Goal: Information Seeking & Learning: Learn about a topic

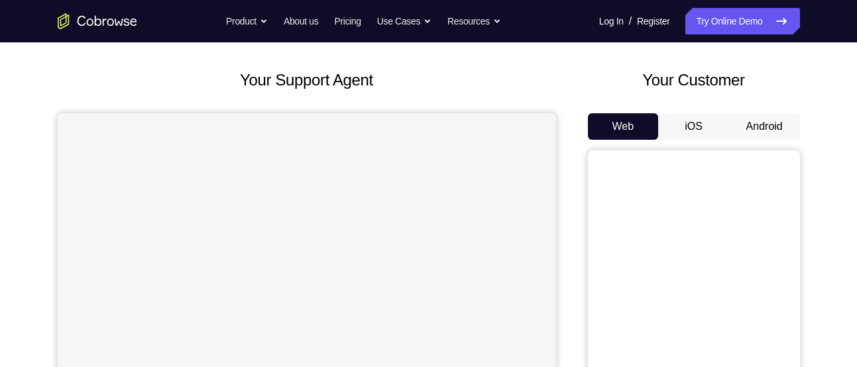
scroll to position [73, 0]
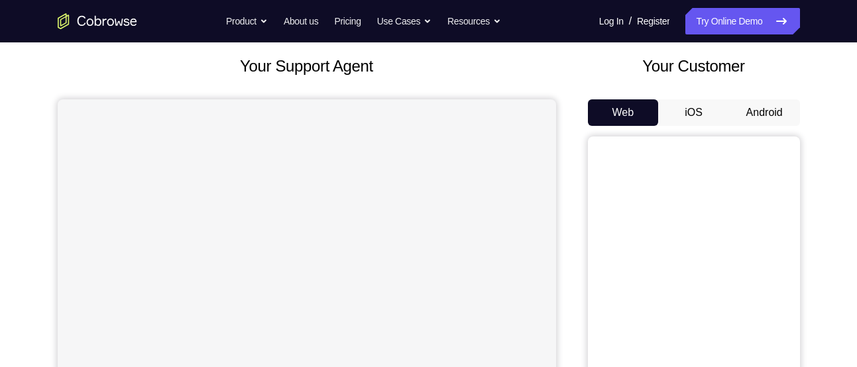
click at [765, 105] on button "Android" at bounding box center [764, 112] width 71 height 27
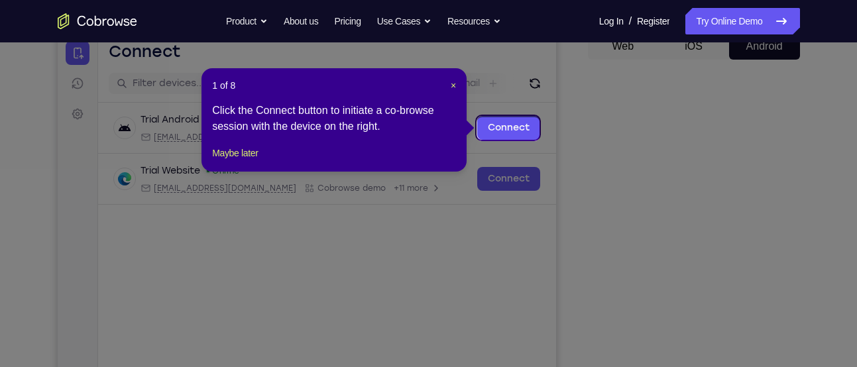
scroll to position [138, 0]
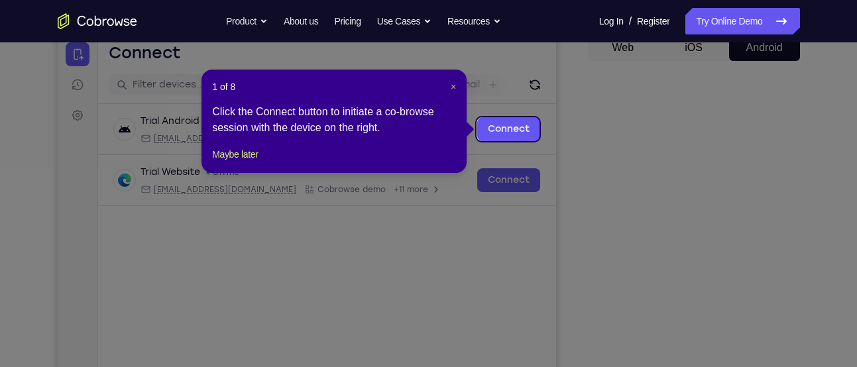
click at [455, 82] on span "×" at bounding box center [453, 87] width 5 height 11
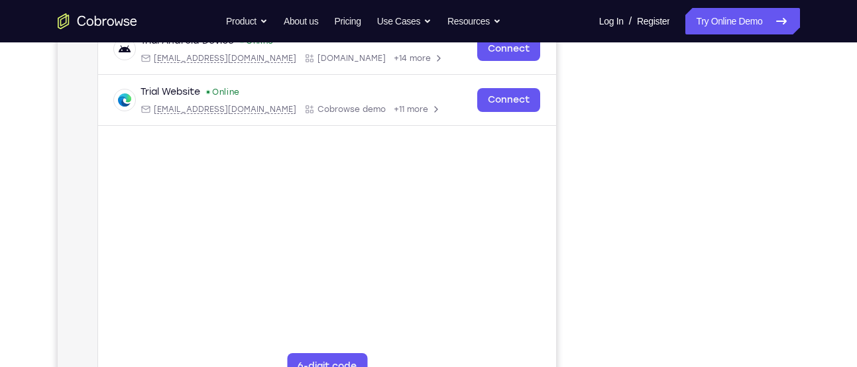
scroll to position [220, 0]
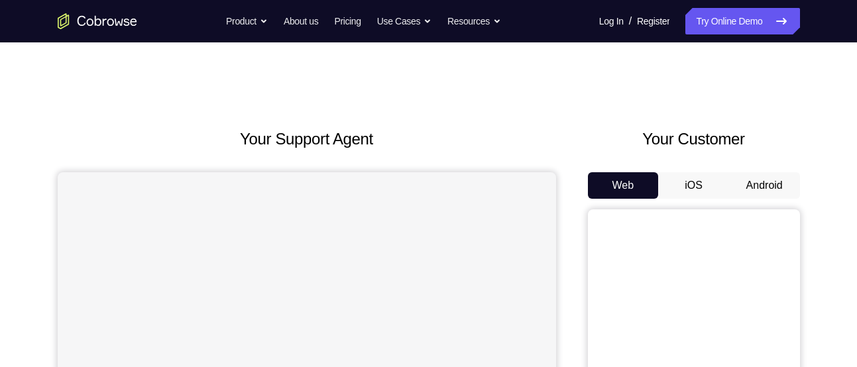
click at [765, 188] on button "Android" at bounding box center [764, 185] width 71 height 27
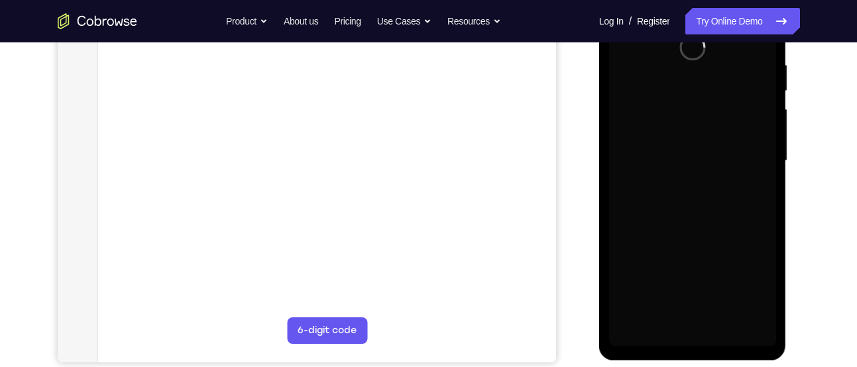
scroll to position [256, 0]
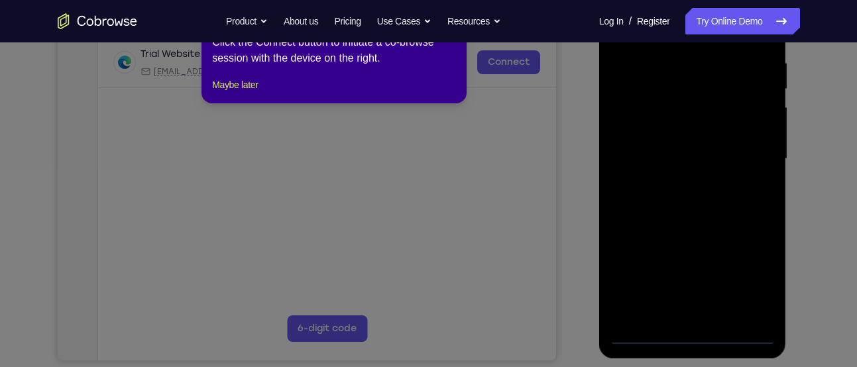
click at [689, 334] on icon at bounding box center [433, 183] width 867 height 368
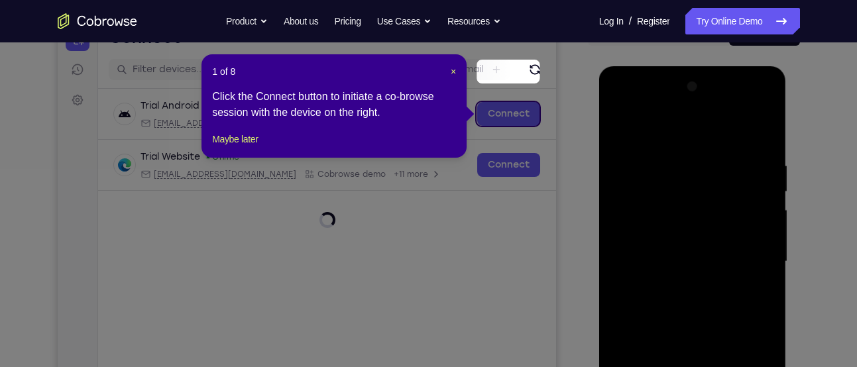
scroll to position [139, 0]
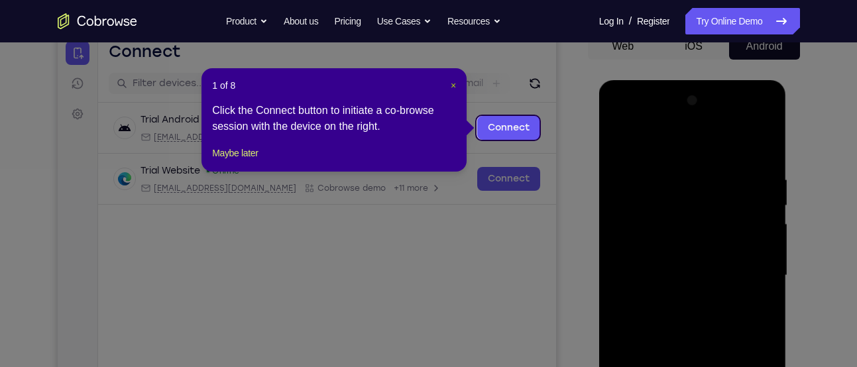
click at [454, 86] on span "×" at bounding box center [453, 85] width 5 height 11
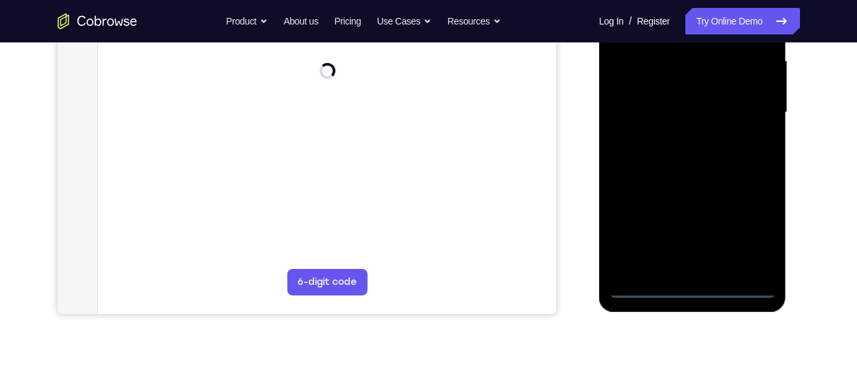
scroll to position [303, 0]
click at [688, 288] on div at bounding box center [692, 111] width 167 height 371
click at [747, 229] on div at bounding box center [692, 111] width 167 height 371
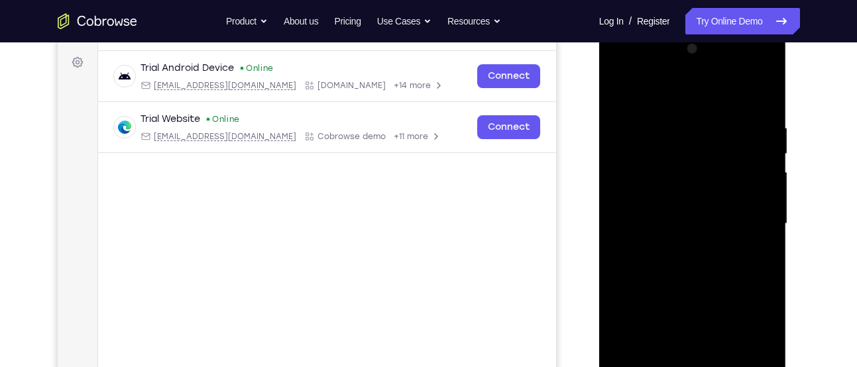
scroll to position [188, 0]
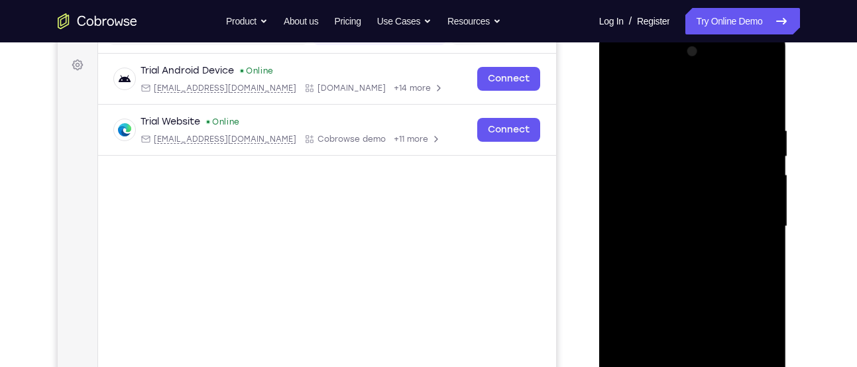
click at [644, 69] on div at bounding box center [692, 226] width 167 height 371
click at [746, 216] on div at bounding box center [692, 226] width 167 height 371
click at [674, 253] on div at bounding box center [692, 226] width 167 height 371
click at [652, 207] on div at bounding box center [692, 226] width 167 height 371
click at [646, 200] on div at bounding box center [692, 226] width 167 height 371
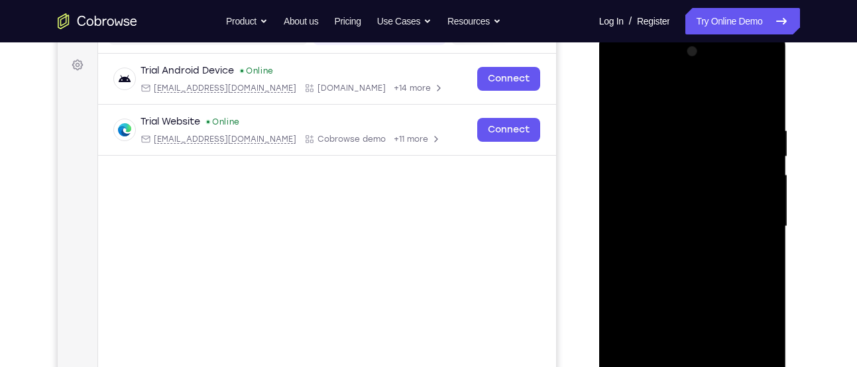
click at [658, 219] on div at bounding box center [692, 226] width 167 height 371
click at [672, 263] on div at bounding box center [692, 226] width 167 height 371
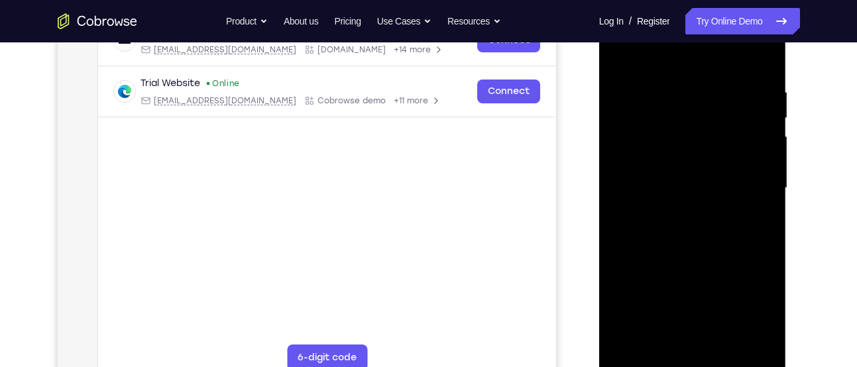
scroll to position [227, 0]
click at [759, 73] on div at bounding box center [692, 187] width 167 height 371
click at [668, 93] on div at bounding box center [692, 187] width 167 height 371
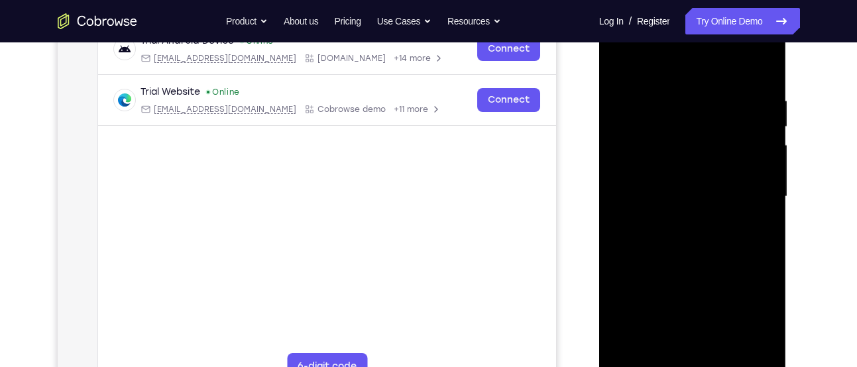
scroll to position [217, 0]
drag, startPoint x: 666, startPoint y: 69, endPoint x: 666, endPoint y: 8, distance: 61.0
click at [666, 8] on div at bounding box center [693, 200] width 188 height 395
click at [746, 170] on div at bounding box center [692, 198] width 167 height 371
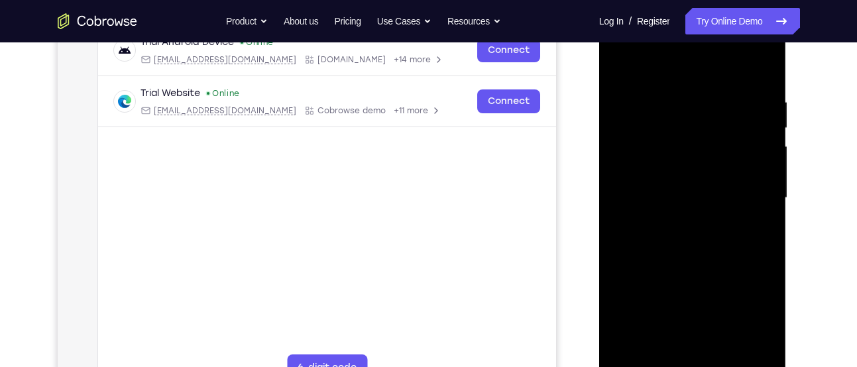
click at [746, 170] on div at bounding box center [692, 198] width 167 height 371
drag, startPoint x: 657, startPoint y: 179, endPoint x: 773, endPoint y: 153, distance: 118.9
click at [773, 153] on div at bounding box center [692, 198] width 167 height 371
drag, startPoint x: 689, startPoint y: 153, endPoint x: 832, endPoint y: 137, distance: 144.1
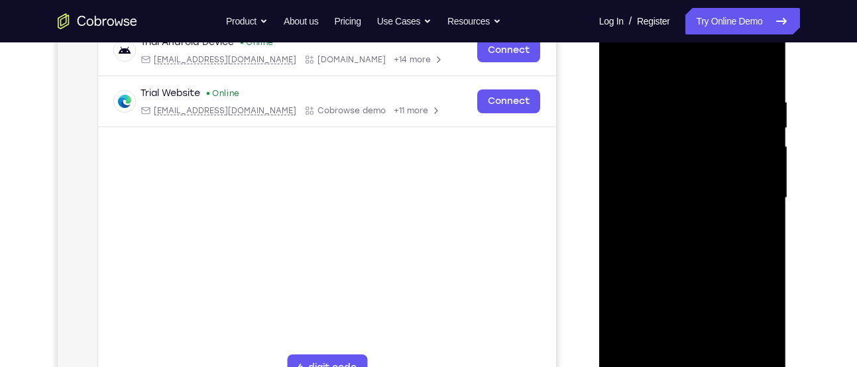
click at [788, 137] on html "Online web based iOS Simulators and Android Emulators. Run iPhone, iPad, Mobile…" at bounding box center [693, 202] width 189 height 398
click at [754, 70] on div at bounding box center [692, 198] width 167 height 371
click at [768, 62] on div at bounding box center [692, 198] width 167 height 371
click at [629, 136] on div at bounding box center [692, 198] width 167 height 371
click at [641, 137] on div at bounding box center [692, 198] width 167 height 371
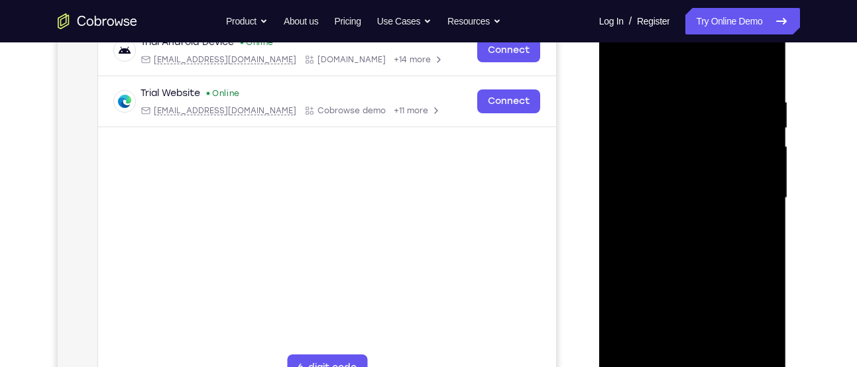
click at [677, 139] on div at bounding box center [692, 198] width 167 height 371
click at [618, 68] on div at bounding box center [692, 198] width 167 height 371
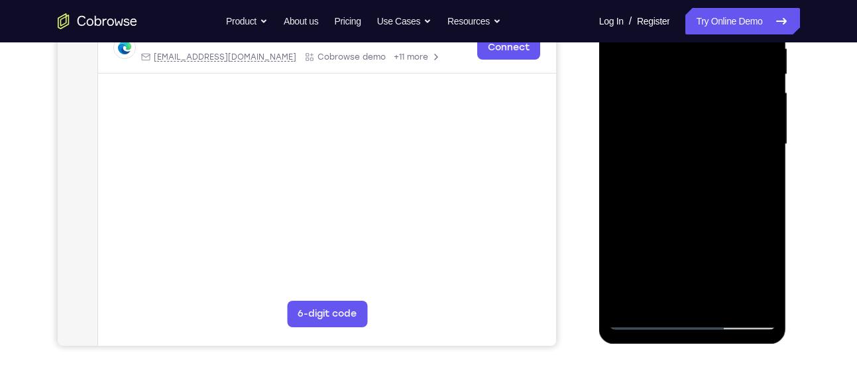
scroll to position [272, 0]
click at [648, 314] on div at bounding box center [692, 143] width 167 height 371
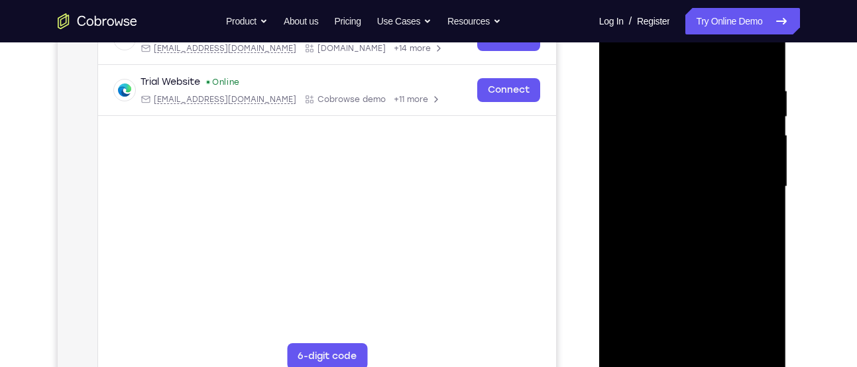
scroll to position [221, 0]
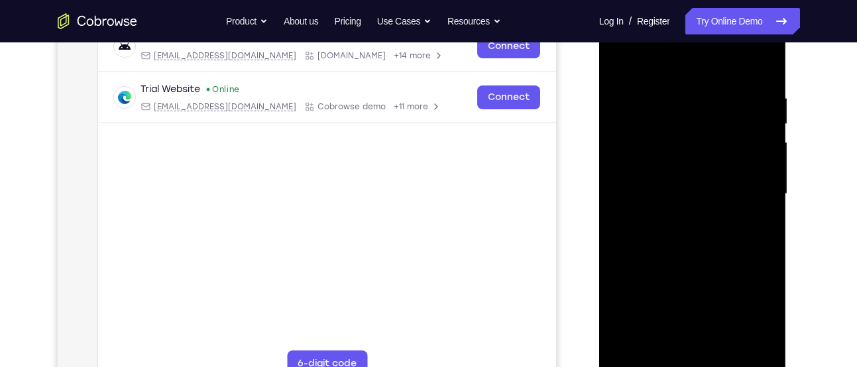
click at [639, 88] on div at bounding box center [692, 194] width 167 height 371
drag, startPoint x: 672, startPoint y: 132, endPoint x: 697, endPoint y: 249, distance: 119.4
click at [697, 249] on div at bounding box center [692, 194] width 167 height 371
drag, startPoint x: 664, startPoint y: 259, endPoint x: 668, endPoint y: 174, distance: 85.0
click at [668, 174] on div at bounding box center [692, 194] width 167 height 371
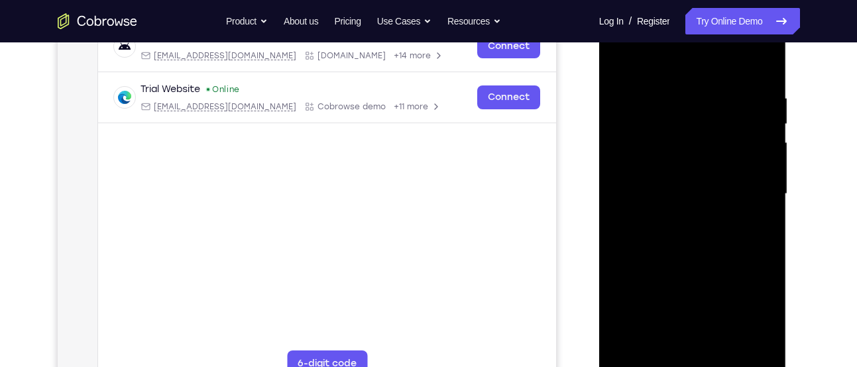
drag, startPoint x: 681, startPoint y: 268, endPoint x: 687, endPoint y: 188, distance: 80.4
click at [687, 188] on div at bounding box center [692, 194] width 167 height 371
drag, startPoint x: 671, startPoint y: 287, endPoint x: 674, endPoint y: 186, distance: 101.5
click at [674, 186] on div at bounding box center [692, 194] width 167 height 371
drag, startPoint x: 656, startPoint y: 253, endPoint x: 658, endPoint y: 182, distance: 70.9
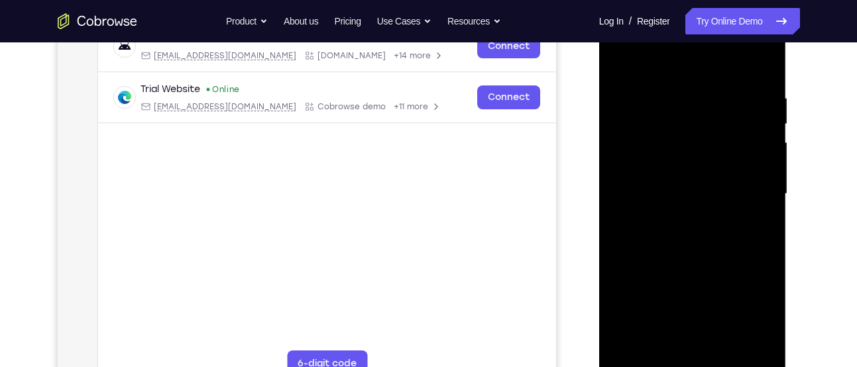
click at [658, 182] on div at bounding box center [692, 194] width 167 height 371
drag, startPoint x: 658, startPoint y: 240, endPoint x: 657, endPoint y: 131, distance: 109.4
click at [657, 131] on div at bounding box center [692, 194] width 167 height 371
click at [621, 60] on div at bounding box center [692, 194] width 167 height 371
click at [623, 67] on div at bounding box center [692, 194] width 167 height 371
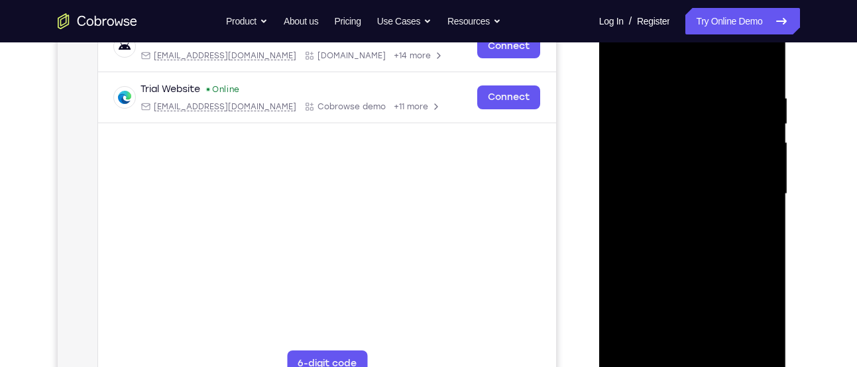
drag, startPoint x: 658, startPoint y: 103, endPoint x: 685, endPoint y: 245, distance: 145.1
click at [685, 245] on div at bounding box center [692, 194] width 167 height 371
click at [633, 350] on div at bounding box center [692, 194] width 167 height 371
click at [766, 58] on div at bounding box center [692, 194] width 167 height 371
click at [721, 136] on div at bounding box center [692, 194] width 167 height 371
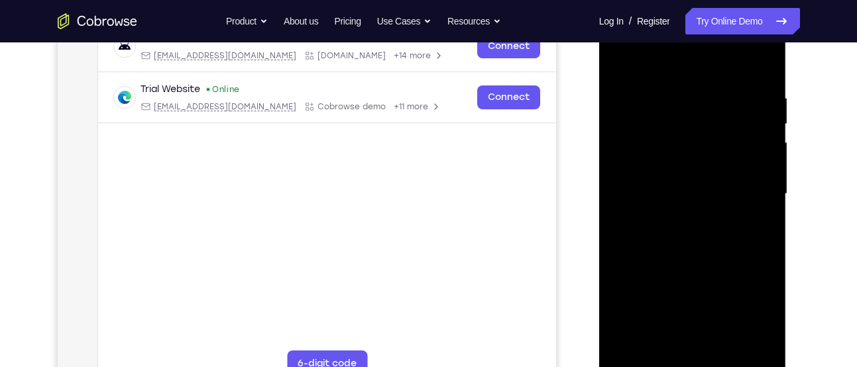
click at [619, 61] on div at bounding box center [692, 194] width 167 height 371
click at [669, 90] on div at bounding box center [692, 194] width 167 height 371
drag, startPoint x: 670, startPoint y: 251, endPoint x: 670, endPoint y: 163, distance: 87.5
click at [670, 163] on div at bounding box center [692, 194] width 167 height 371
click at [707, 87] on div at bounding box center [692, 194] width 167 height 371
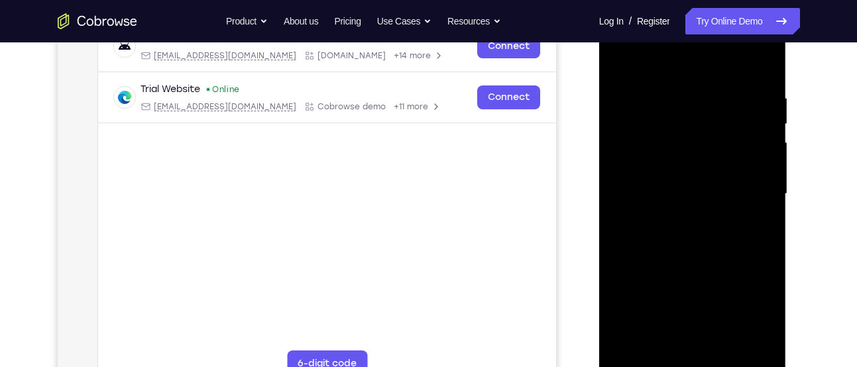
click at [624, 60] on div at bounding box center [692, 194] width 167 height 371
drag, startPoint x: 627, startPoint y: 131, endPoint x: 628, endPoint y: 194, distance: 62.3
click at [628, 194] on div at bounding box center [692, 194] width 167 height 371
click at [653, 156] on div at bounding box center [692, 194] width 167 height 371
drag, startPoint x: 644, startPoint y: 94, endPoint x: 640, endPoint y: 182, distance: 88.3
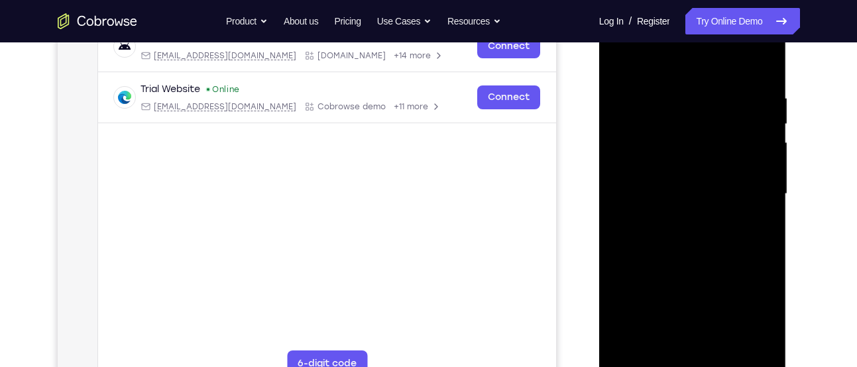
click at [640, 182] on div at bounding box center [692, 194] width 167 height 371
click at [642, 91] on div at bounding box center [692, 194] width 167 height 371
click at [721, 162] on div at bounding box center [692, 194] width 167 height 371
click at [637, 348] on div at bounding box center [692, 194] width 167 height 371
